Goal: Task Accomplishment & Management: Manage account settings

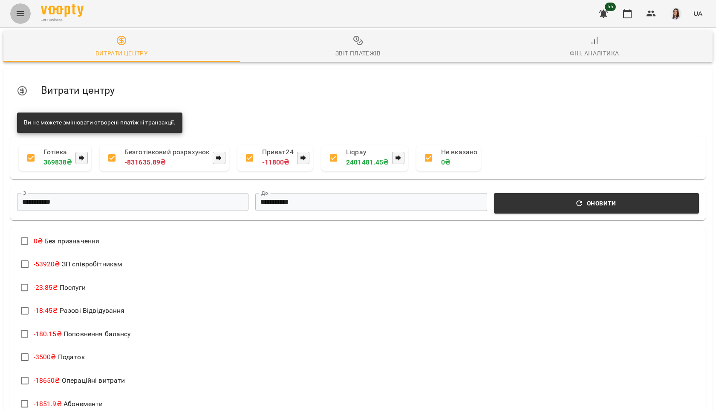
click at [21, 12] on icon "Menu" at bounding box center [20, 14] width 10 height 10
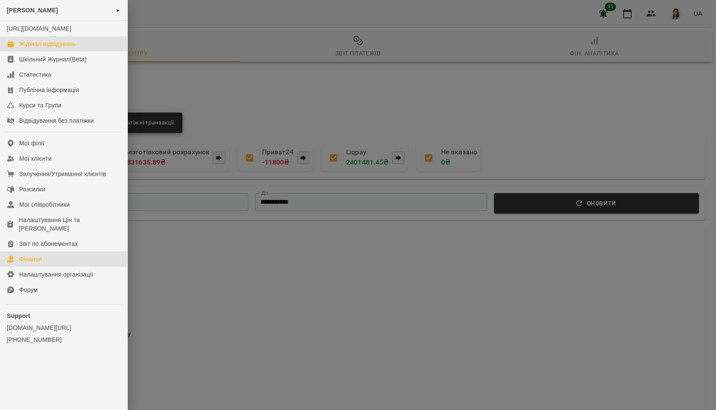
click at [48, 48] on div "Журнал відвідувань" at bounding box center [47, 44] width 57 height 9
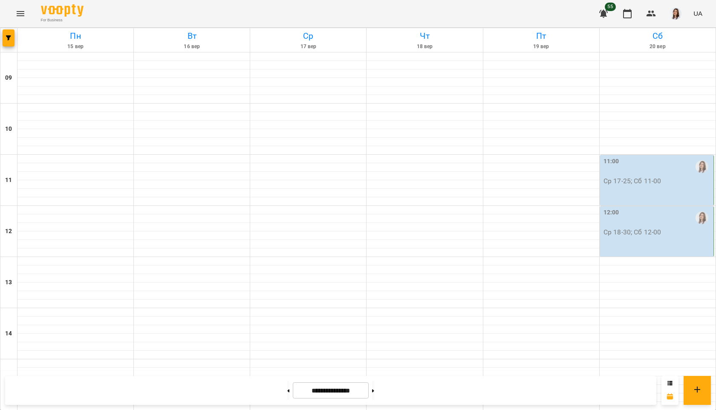
scroll to position [295, 0]
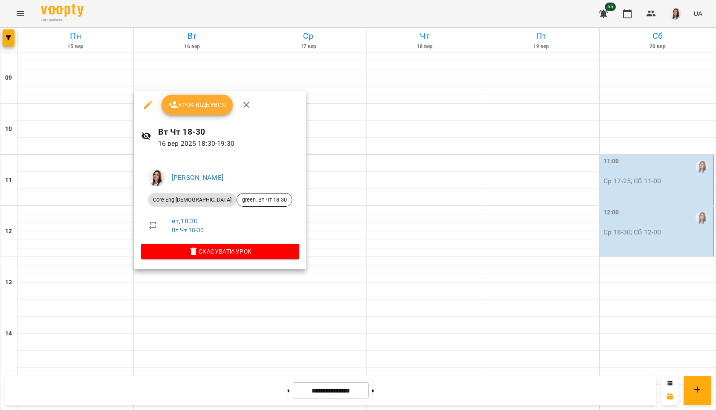
click at [199, 102] on span "Урок відбувся" at bounding box center [197, 105] width 58 height 10
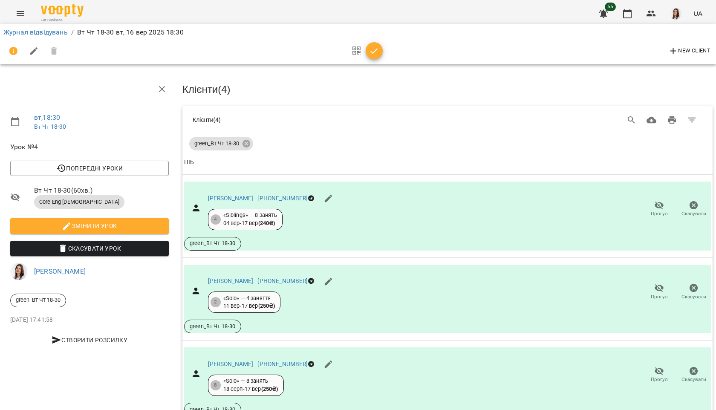
click at [373, 54] on icon "button" at bounding box center [374, 51] width 10 height 10
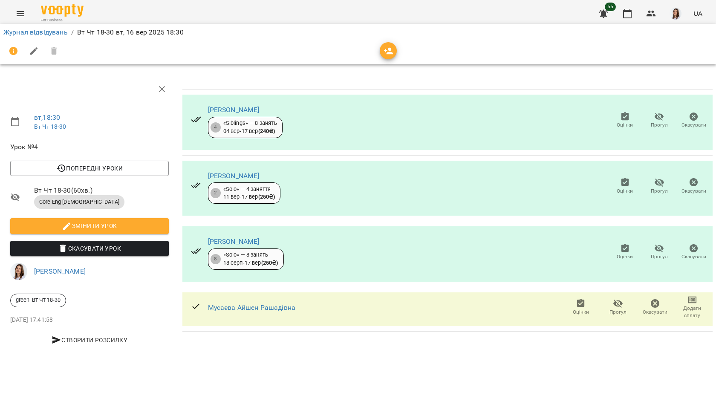
click at [628, 245] on icon "button" at bounding box center [625, 248] width 8 height 9
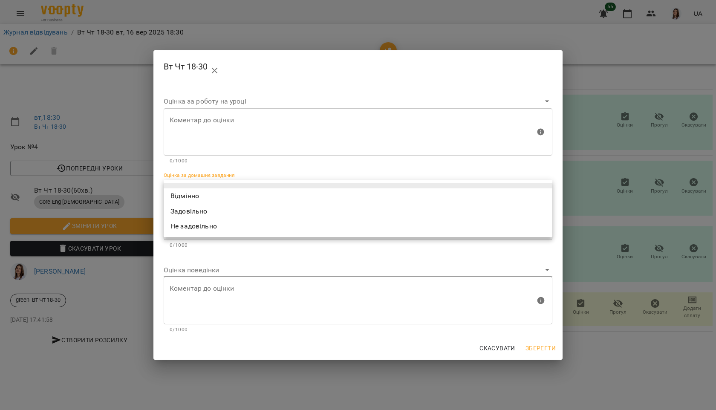
click at [215, 190] on body "For Business 55 UA Журнал відвідувань / Вт Чт 18-30 вт, 16 вер 2025 18:30 вт , …" at bounding box center [358, 179] width 716 height 358
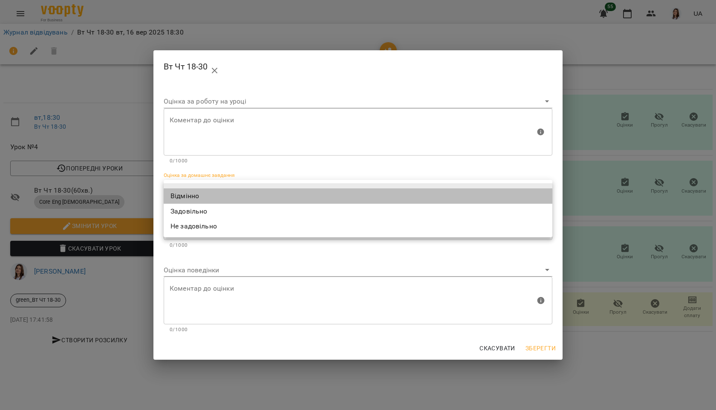
click at [212, 196] on li "Відмінно" at bounding box center [358, 195] width 389 height 15
type input "*********"
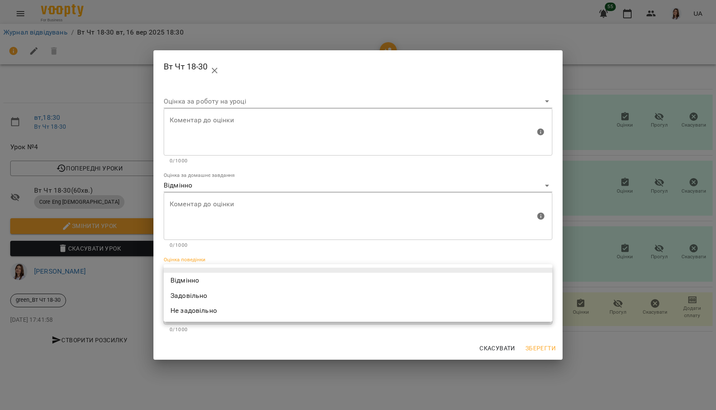
click at [205, 267] on body "For Business 55 UA Журнал відвідувань / Вт Чт 18-30 вт, 16 вер 2025 18:30 вт , …" at bounding box center [358, 179] width 716 height 358
click at [205, 277] on li "Відмінно" at bounding box center [358, 280] width 389 height 15
type input "*********"
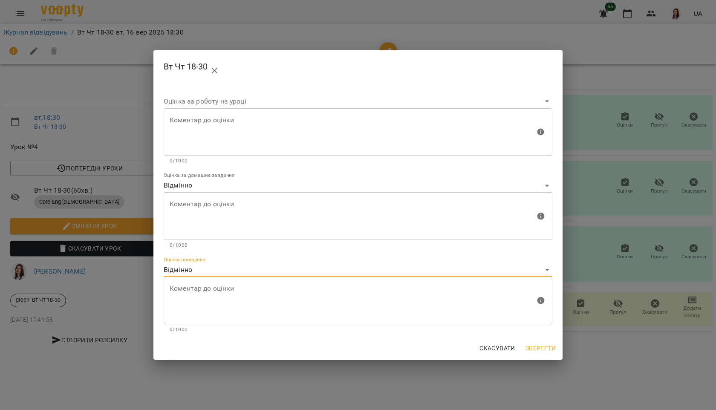
click at [548, 344] on span "Зберегти" at bounding box center [541, 348] width 30 height 10
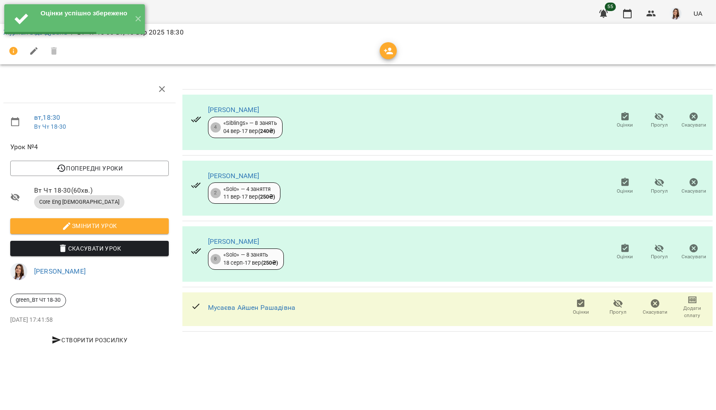
click at [584, 307] on icon "button" at bounding box center [581, 303] width 10 height 10
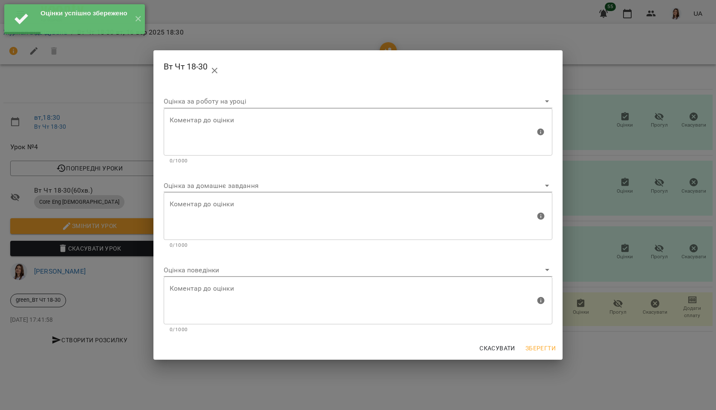
click at [206, 179] on div "Оцінка за домашнє завдання" at bounding box center [358, 182] width 389 height 20
click at [203, 188] on body "Оцінки успішно збережено ✕ For Business 55 UA Журнал відвідувань / Вт Чт 18-30 …" at bounding box center [358, 179] width 716 height 358
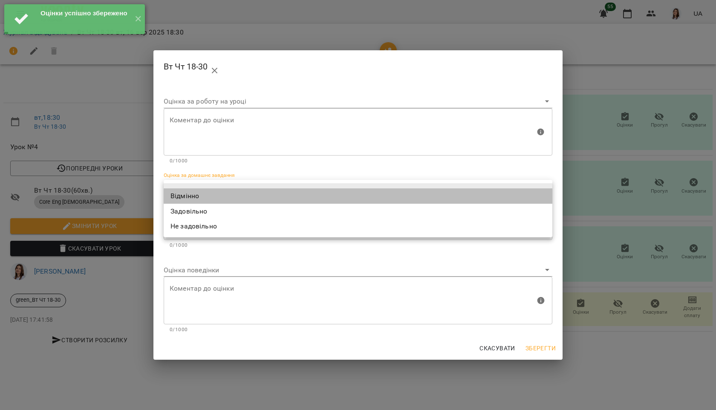
click at [203, 198] on li "Відмінно" at bounding box center [358, 195] width 389 height 15
type input "*********"
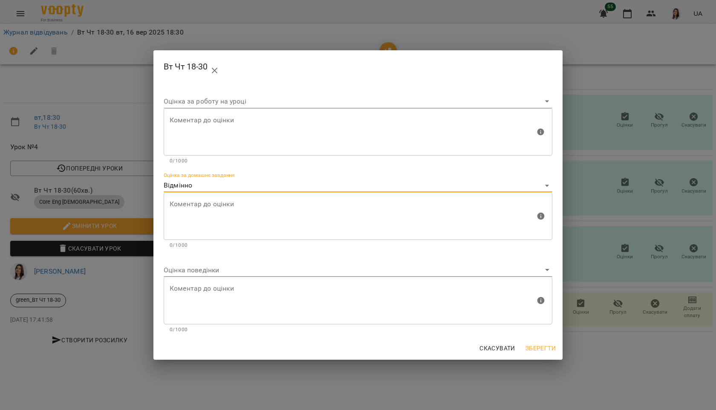
click at [210, 273] on body "Оцінки успішно збережено ✕ For Business 55 UA Журнал відвідувань / Вт Чт 18-30 …" at bounding box center [358, 179] width 716 height 358
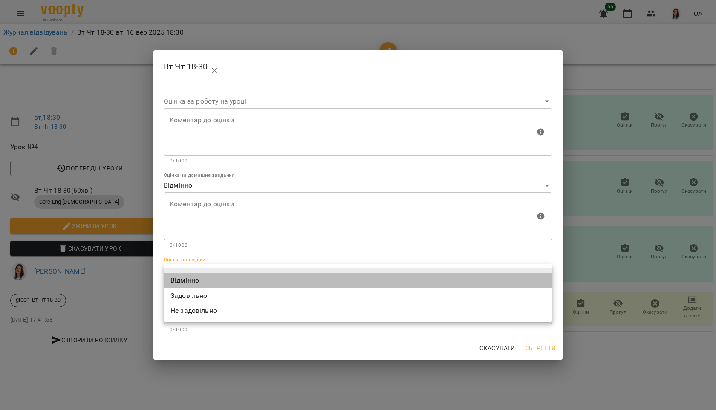
click at [210, 278] on li "Відмінно" at bounding box center [358, 280] width 389 height 15
type input "*********"
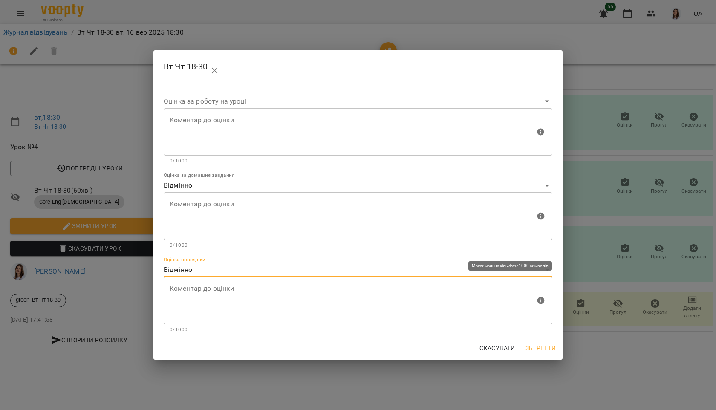
click at [552, 354] on button "Зберегти" at bounding box center [540, 348] width 37 height 15
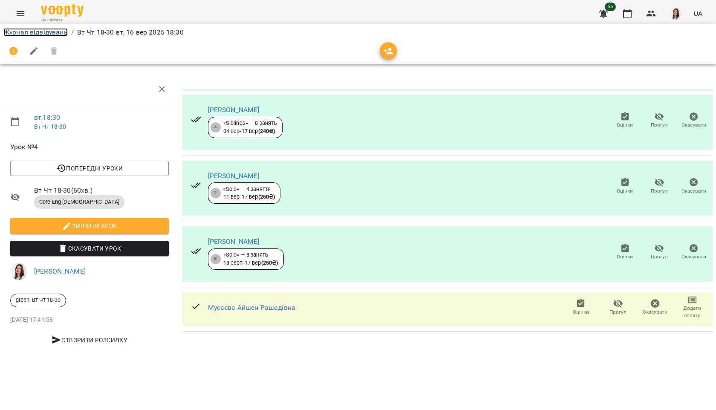
click at [34, 30] on link "Журнал відвідувань" at bounding box center [35, 32] width 64 height 8
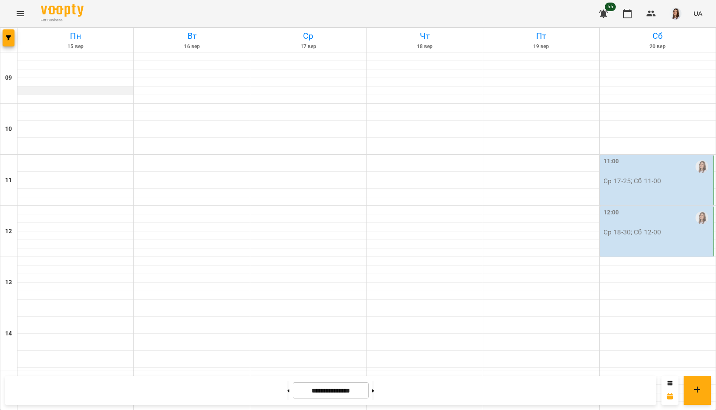
scroll to position [295, 0]
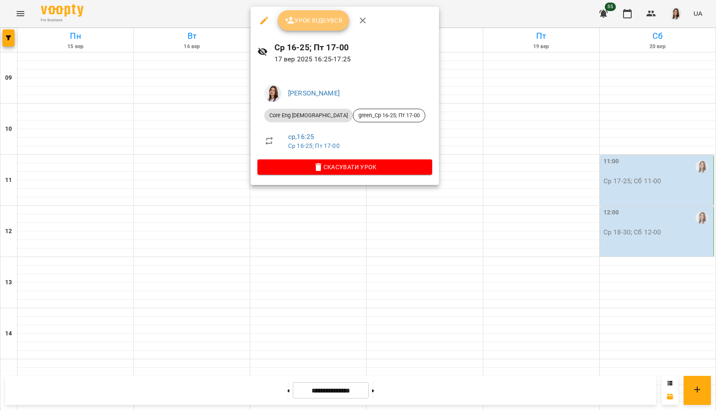
click at [317, 13] on button "Урок відбувся" at bounding box center [314, 20] width 72 height 20
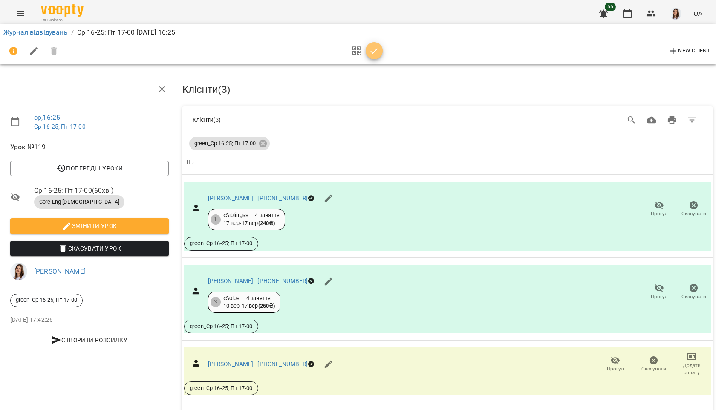
click at [376, 55] on icon "button" at bounding box center [374, 51] width 10 height 10
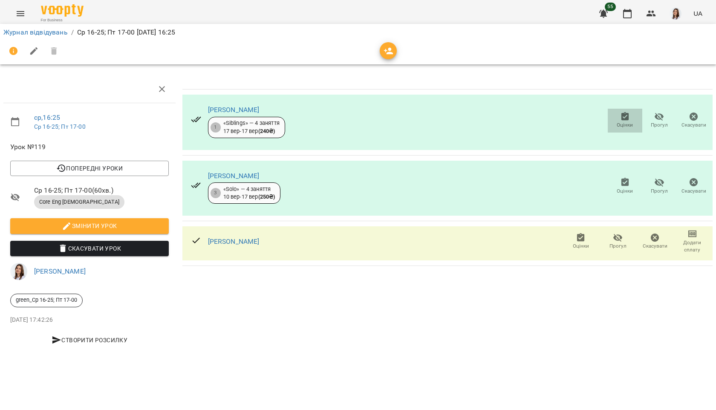
click at [621, 122] on span "Оцінки" at bounding box center [625, 125] width 16 height 7
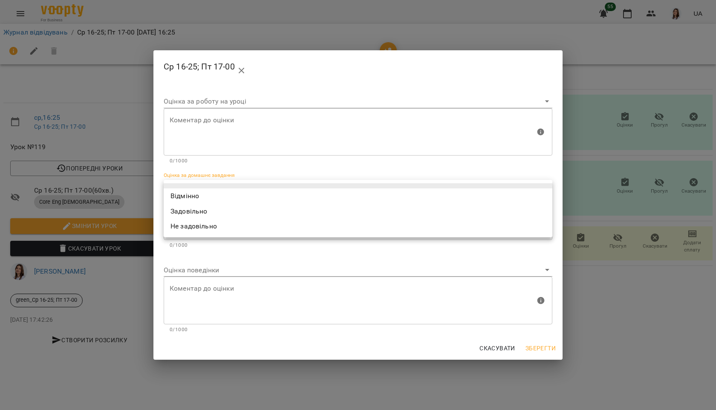
click at [236, 191] on body "For Business 55 UA Журнал відвідувань / Ср 16-25; Пт 17-00 ср, 17 вер 2025 16:2…" at bounding box center [358, 179] width 716 height 358
click at [232, 199] on li "Відмінно" at bounding box center [358, 195] width 389 height 15
type input "*********"
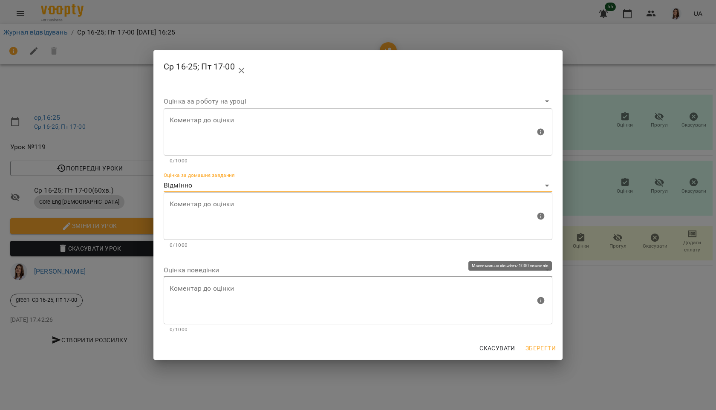
click at [207, 268] on body "For Business 55 UA Журнал відвідувань / Ср 16-25; Пт 17-00 ср, 17 вер 2025 16:2…" at bounding box center [358, 179] width 716 height 358
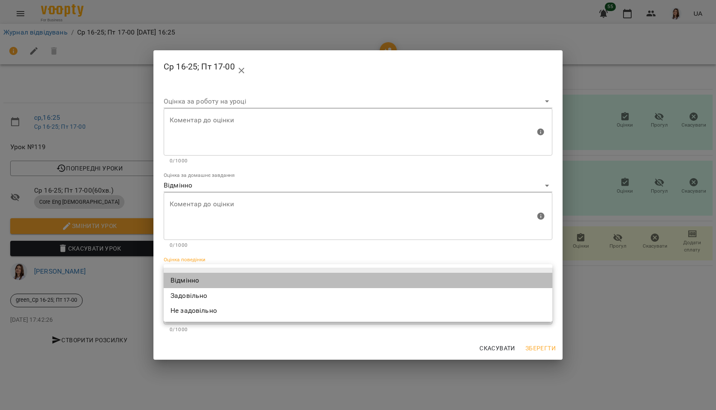
click at [207, 276] on li "Відмінно" at bounding box center [358, 280] width 389 height 15
type input "*********"
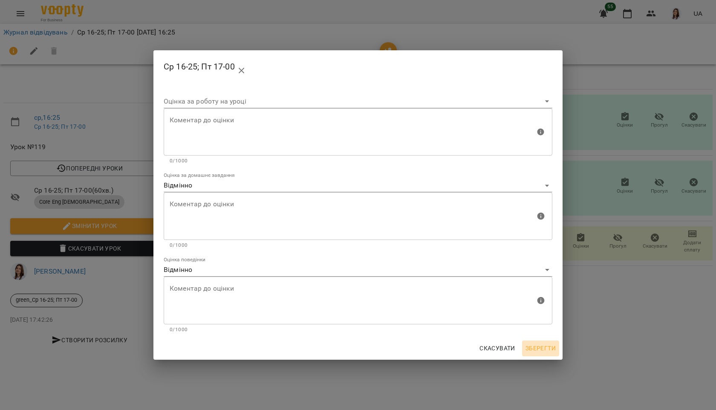
click at [535, 349] on span "Зберегти" at bounding box center [541, 348] width 30 height 10
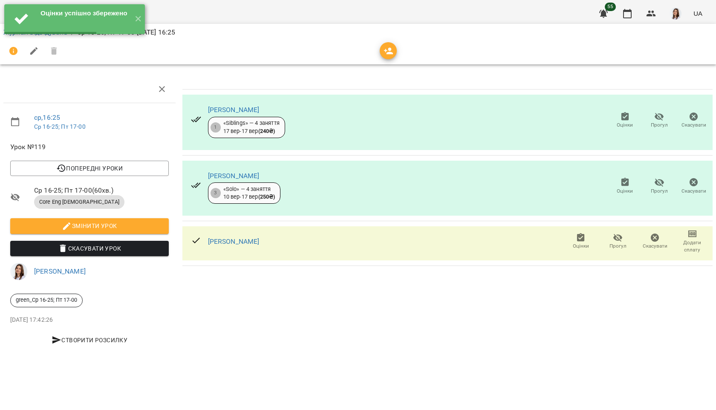
click at [627, 188] on span "Оцінки" at bounding box center [625, 191] width 16 height 7
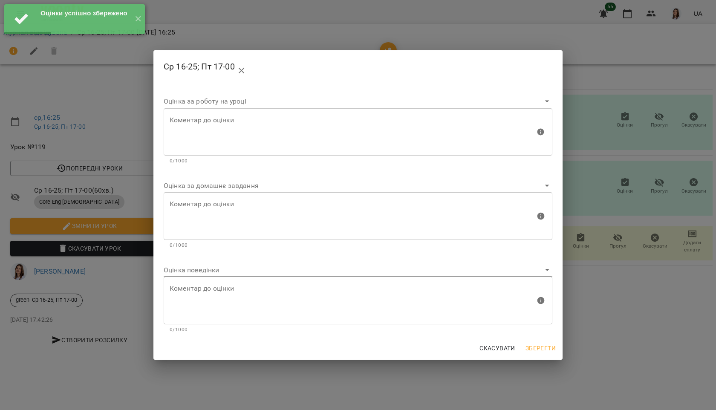
click at [246, 185] on body "Оцінки успішно збережено ✕ For Business 55 UA Журнал відвідувань / Ср 16-25; Пт…" at bounding box center [358, 179] width 716 height 358
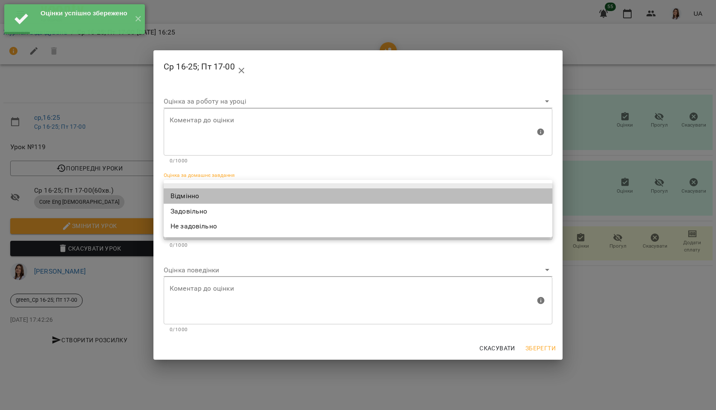
click at [240, 191] on li "Відмінно" at bounding box center [358, 195] width 389 height 15
type input "*********"
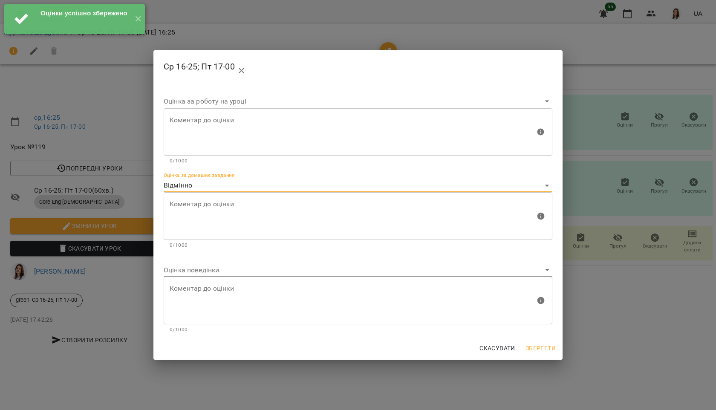
click at [192, 269] on body "Оцінки успішно збережено ✕ For Business 55 UA Журнал відвідувань / Ср 16-25; Пт…" at bounding box center [358, 179] width 716 height 358
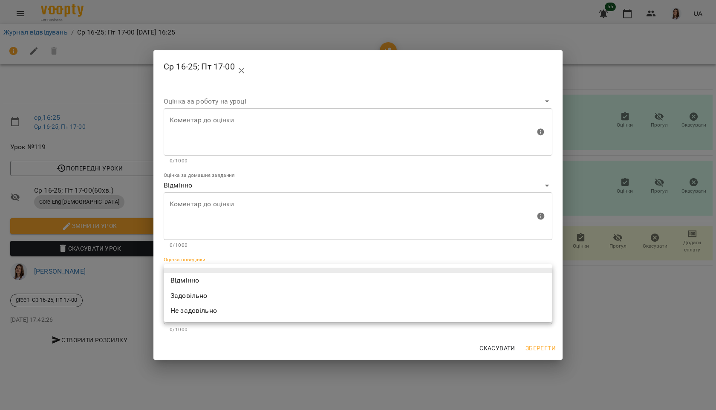
click at [192, 276] on li "Відмінно" at bounding box center [358, 280] width 389 height 15
type input "*********"
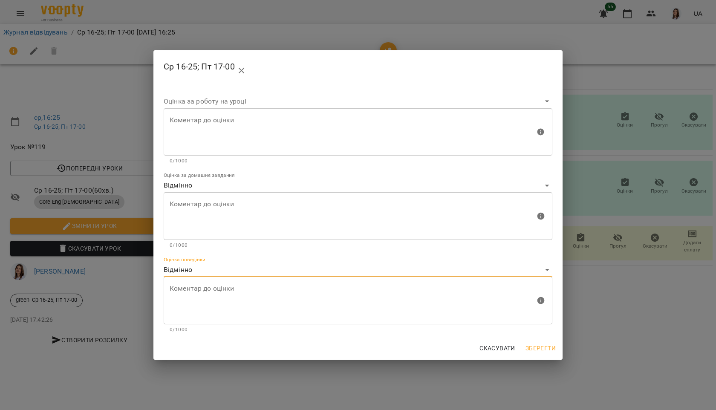
click at [533, 351] on span "Зберегти" at bounding box center [541, 348] width 30 height 10
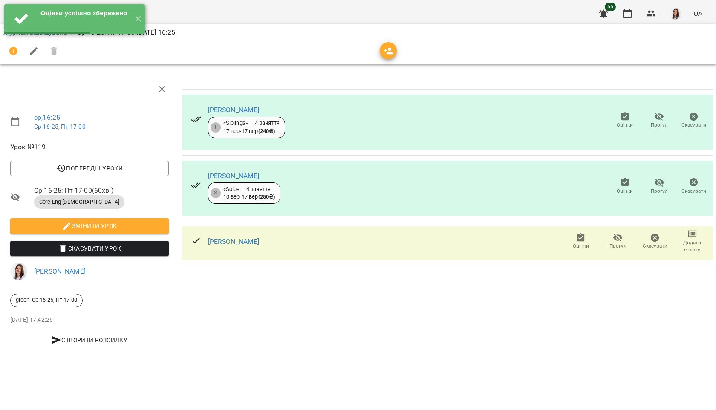
click at [582, 241] on icon "button" at bounding box center [581, 237] width 8 height 9
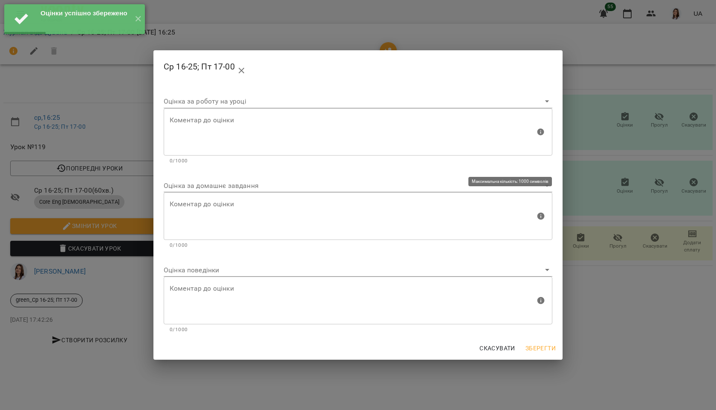
click at [197, 191] on body "Оцінки успішно збережено ✕ For Business 55 UA Журнал відвідувань / Ср 16-25; Пт…" at bounding box center [358, 179] width 716 height 358
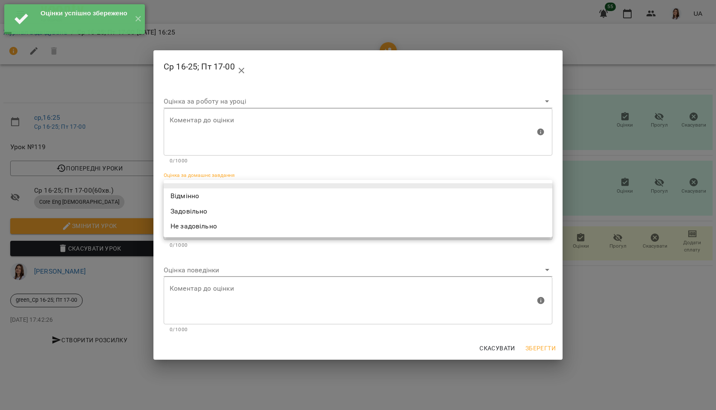
click at [183, 197] on li "Відмінно" at bounding box center [358, 195] width 389 height 15
type input "*********"
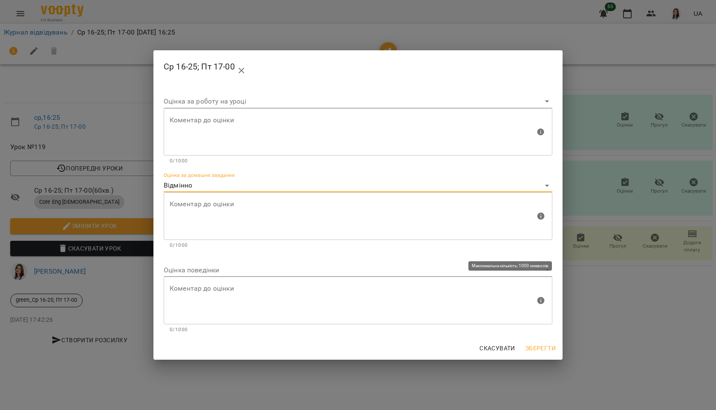
click at [188, 269] on body "Оцінки успішно збережено ✕ For Business 55 UA Журнал відвідувань / Ср 16-25; Пт…" at bounding box center [358, 179] width 716 height 358
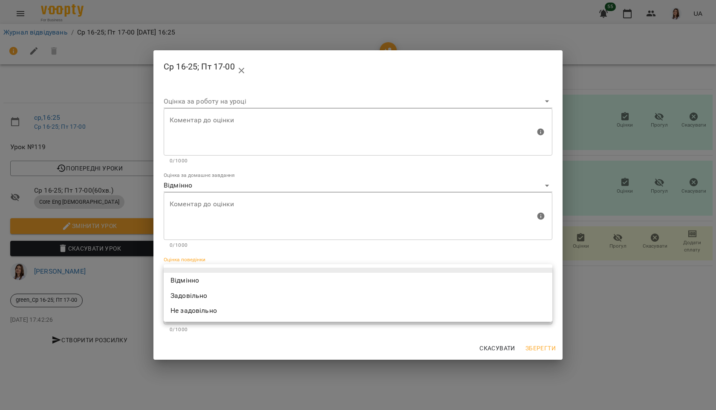
click at [188, 279] on li "Відмінно" at bounding box center [358, 280] width 389 height 15
type input "*********"
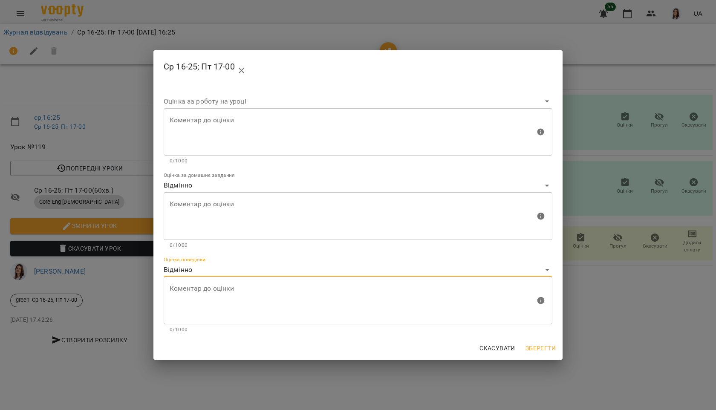
click at [543, 352] on span "Зберегти" at bounding box center [541, 348] width 30 height 10
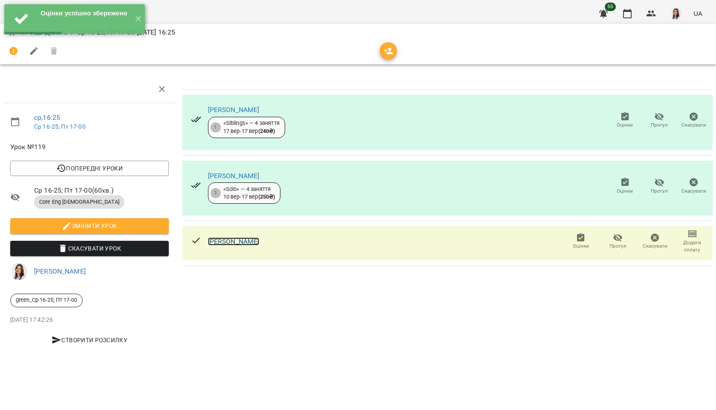
click at [244, 245] on link "[PERSON_NAME]" at bounding box center [234, 241] width 52 height 8
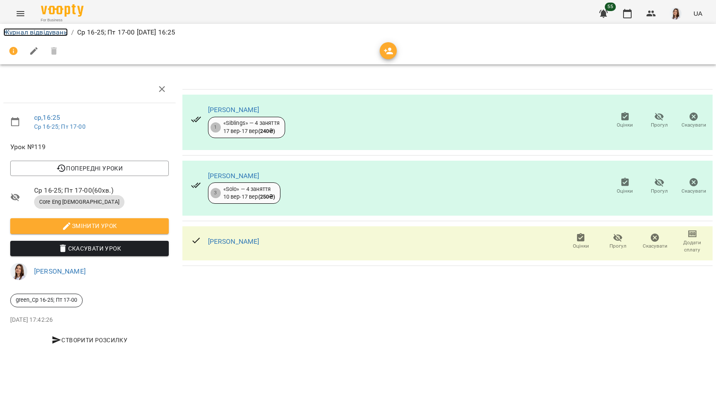
click at [25, 31] on link "Журнал відвідувань" at bounding box center [35, 32] width 64 height 8
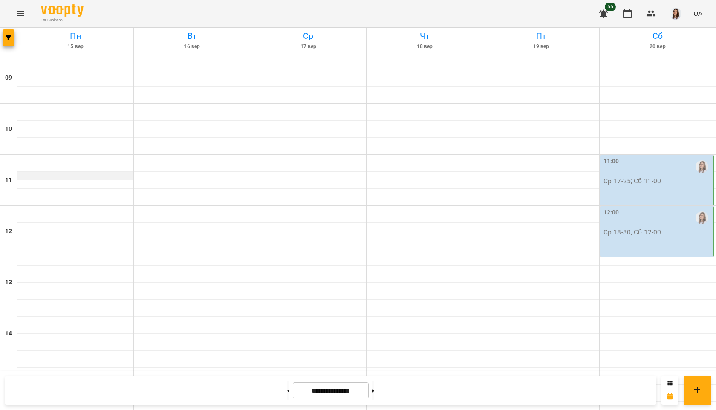
scroll to position [295, 0]
